Goal: Find contact information: Find contact information

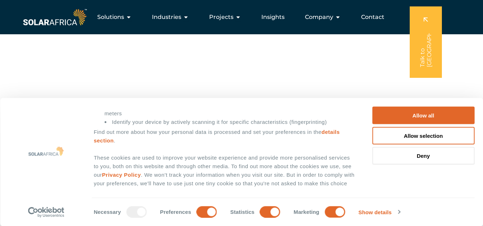
scroll to position [107, 0]
click at [233, 18] on span "Projects" at bounding box center [221, 17] width 24 height 9
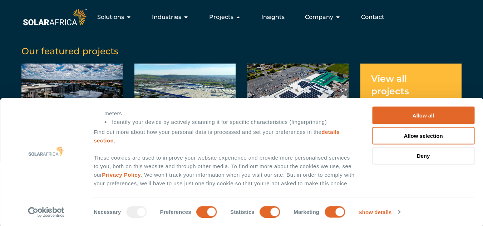
scroll to position [36, 0]
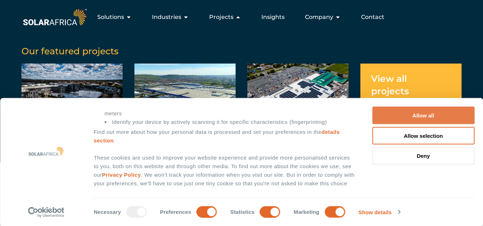
click at [424, 114] on button "Allow all" at bounding box center [423, 116] width 102 height 18
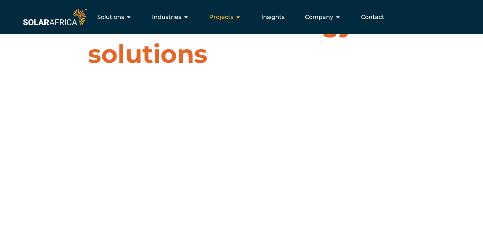
click at [240, 18] on icon "Menu" at bounding box center [238, 17] width 6 height 6
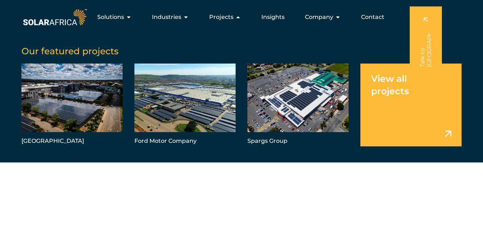
click at [390, 80] on link "Menu" at bounding box center [411, 105] width 101 height 83
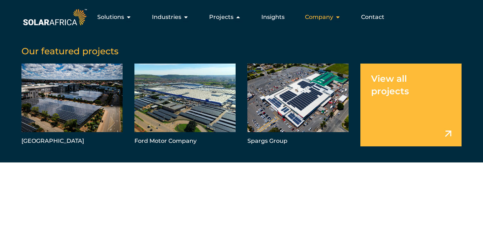
click at [337, 16] on icon "Menu" at bounding box center [338, 17] width 6 height 6
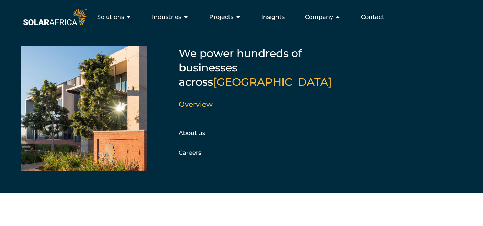
scroll to position [0, 0]
click at [195, 130] on link "About us" at bounding box center [192, 133] width 26 height 7
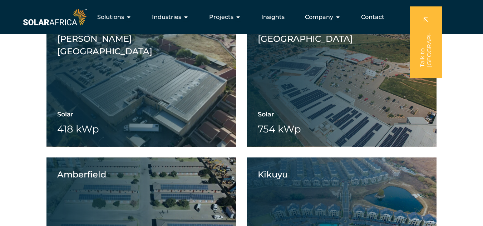
scroll to position [4550, 0]
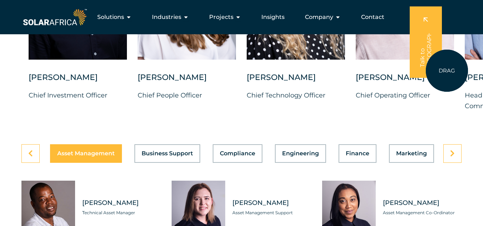
scroll to position [1896, 0]
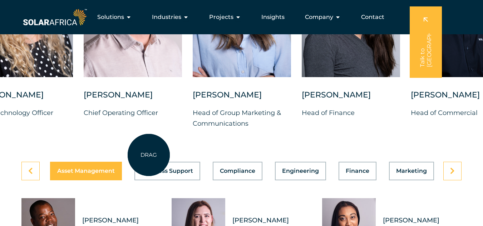
drag, startPoint x: 418, startPoint y: 154, endPoint x: 149, endPoint y: 157, distance: 269.0
click at [149, 141] on div "[PERSON_NAME] Chief Investment Officer [PERSON_NAME] Chief People Officer [PERS…" at bounding box center [193, 38] width 930 height 206
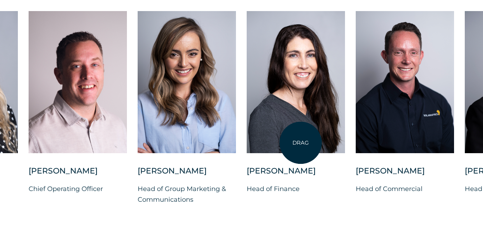
scroll to position [1824, 0]
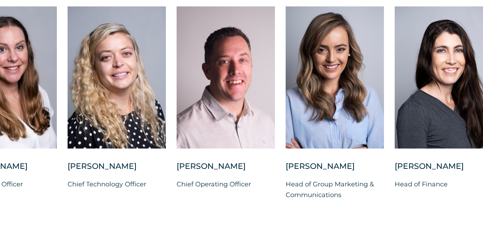
drag, startPoint x: 338, startPoint y: 204, endPoint x: 486, endPoint y: 194, distance: 148.4
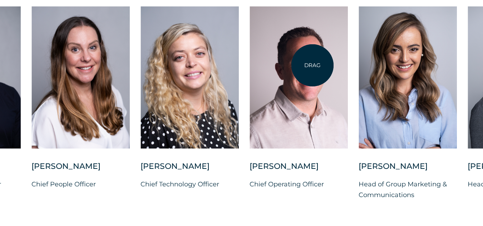
drag, startPoint x: 305, startPoint y: 204, endPoint x: 313, endPoint y: 65, distance: 138.6
click at [313, 65] on div "Vincent Labuschagne Chief Operating Officer" at bounding box center [299, 103] width 98 height 195
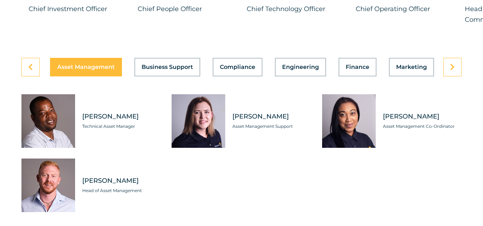
scroll to position [2003, 0]
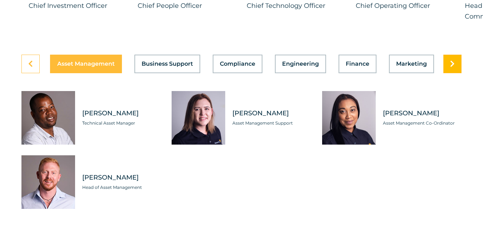
click at [452, 68] on icon at bounding box center [452, 63] width 5 height 7
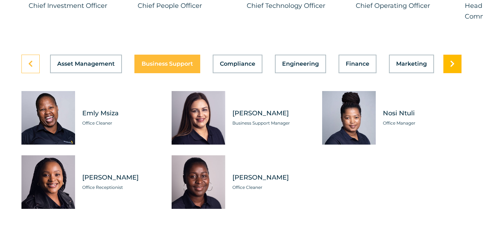
click at [452, 68] on icon at bounding box center [452, 63] width 5 height 7
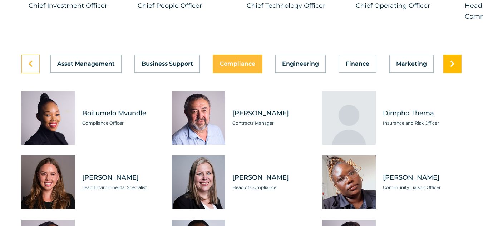
click at [452, 68] on icon at bounding box center [452, 63] width 5 height 7
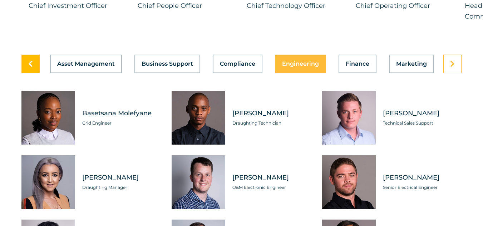
click at [28, 68] on icon at bounding box center [30, 63] width 5 height 7
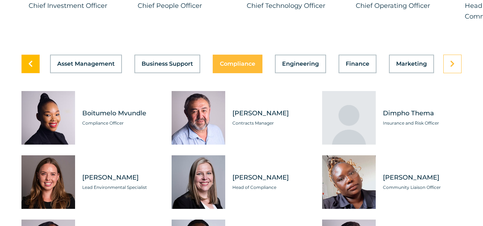
click at [33, 73] on link at bounding box center [30, 64] width 18 height 19
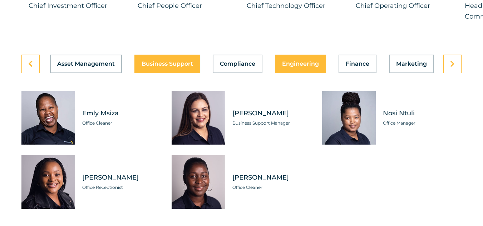
click at [300, 73] on div "Asset Management Business Support Compliance Engineering Finance Marketing O&M …" at bounding box center [241, 64] width 440 height 19
click at [302, 67] on span "Engineering" at bounding box center [300, 64] width 37 height 6
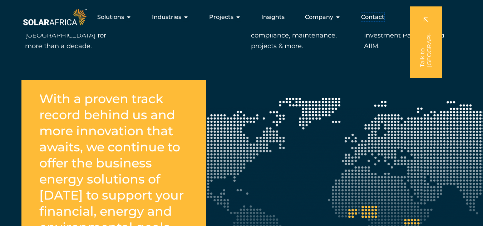
scroll to position [1109, 0]
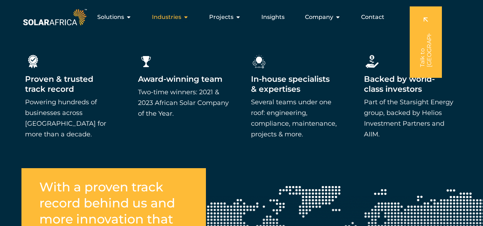
click at [186, 16] on icon "Menu" at bounding box center [186, 17] width 6 height 6
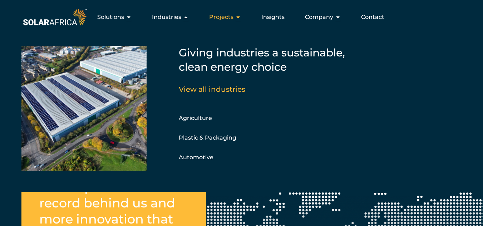
click at [240, 15] on icon "Menu" at bounding box center [238, 17] width 6 height 6
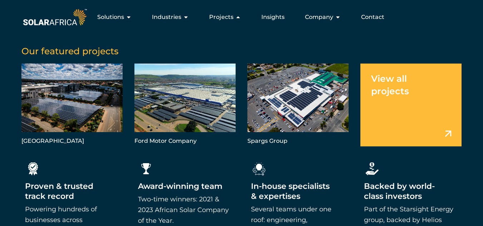
scroll to position [823, 0]
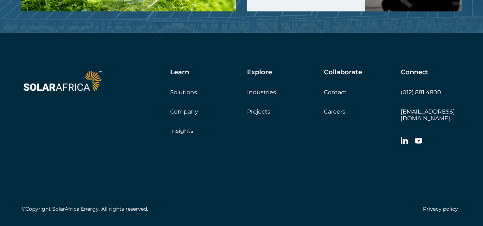
scroll to position [2337, 0]
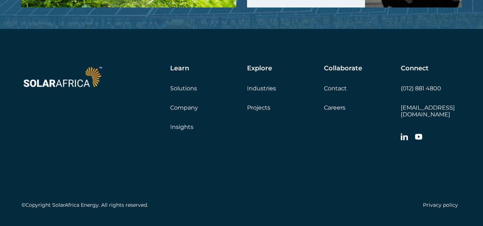
click at [192, 104] on link "Company" at bounding box center [184, 107] width 28 height 7
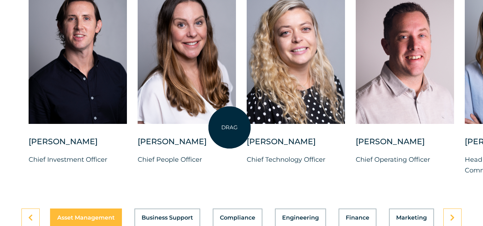
scroll to position [1860, 0]
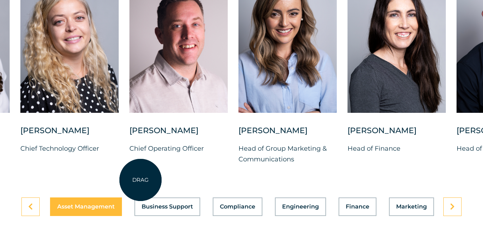
drag, startPoint x: 367, startPoint y: 187, endPoint x: 140, endPoint y: 180, distance: 227.3
click at [140, 176] on div "[PERSON_NAME] Chief Investment Officer [PERSON_NAME] Chief People Officer [PERS…" at bounding box center [239, 74] width 930 height 206
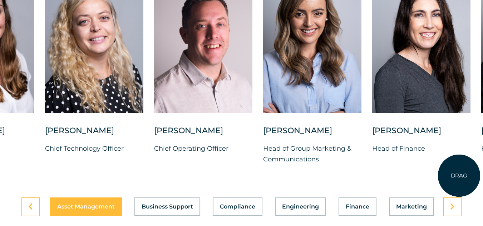
drag, startPoint x: 443, startPoint y: 181, endPoint x: 461, endPoint y: 176, distance: 18.7
click at [461, 166] on div "[PERSON_NAME] Head of Finance" at bounding box center [421, 146] width 98 height 40
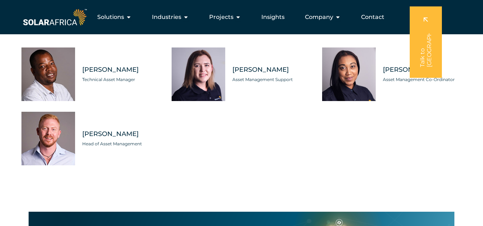
scroll to position [2039, 0]
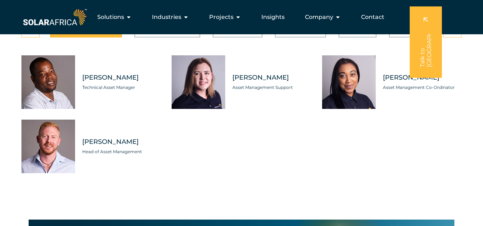
drag, startPoint x: 343, startPoint y: 168, endPoint x: 365, endPoint y: 165, distance: 22.4
click at [365, 165] on div "[PERSON_NAME] Technical Asset Manager [PERSON_NAME] Asset Management Support Me…" at bounding box center [241, 114] width 440 height 118
click at [303, 38] on div "Asset Management Business Support Compliance Engineering Finance Marketing O&M …" at bounding box center [241, 28] width 440 height 19
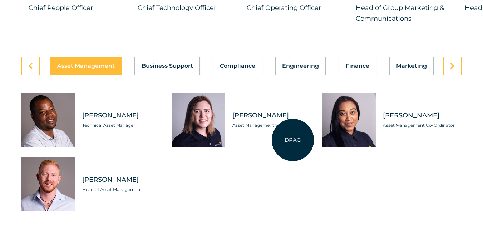
scroll to position [2003, 0]
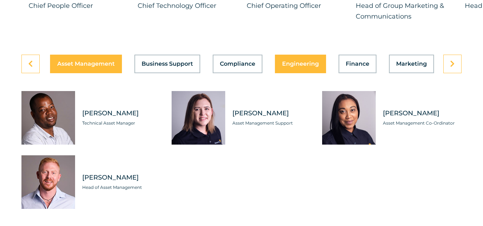
click at [299, 67] on span "Engineering" at bounding box center [300, 64] width 37 height 6
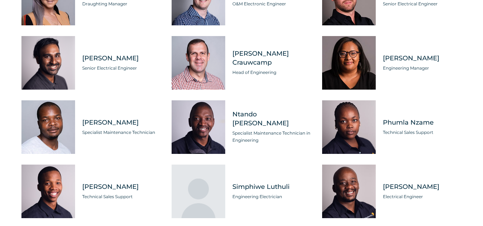
scroll to position [2218, 0]
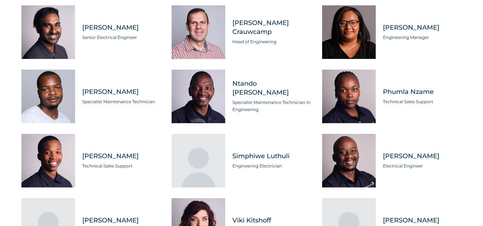
click at [219, 49] on div "Tabs. Open items with Enter or Space, close with Escape and navigate using the …" at bounding box center [199, 32] width 54 height 54
click at [252, 48] on div "[PERSON_NAME] Crauwcamp Head of Engineering" at bounding box center [268, 32] width 86 height 54
click at [253, 45] on span "Head of Engineering" at bounding box center [272, 41] width 79 height 7
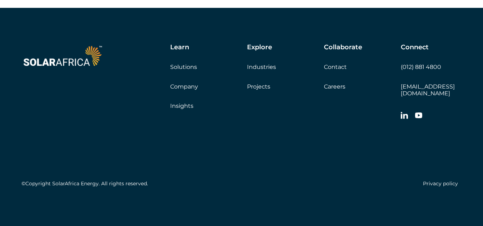
scroll to position [2878, 0]
click at [417, 93] on link "[EMAIL_ADDRESS][DOMAIN_NAME]" at bounding box center [428, 90] width 54 height 14
